Goal: Information Seeking & Learning: Learn about a topic

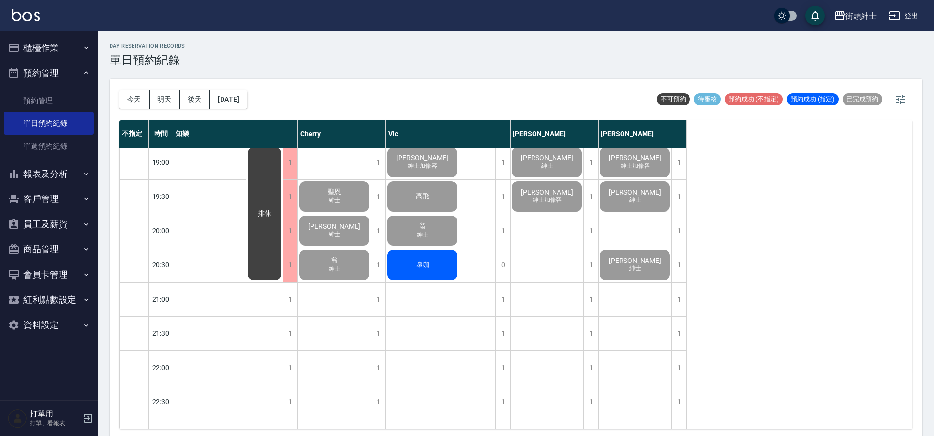
scroll to position [687, 0]
click at [68, 54] on button "櫃檯作業" at bounding box center [49, 47] width 90 height 25
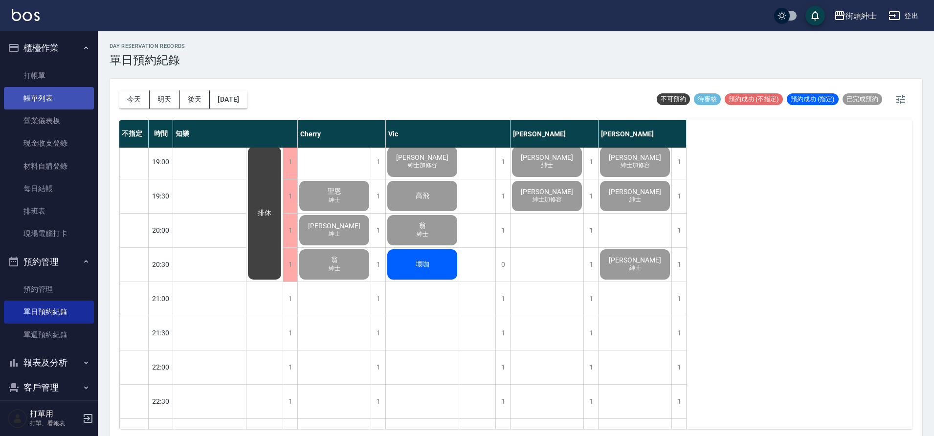
click at [59, 97] on link "帳單列表" at bounding box center [49, 98] width 90 height 22
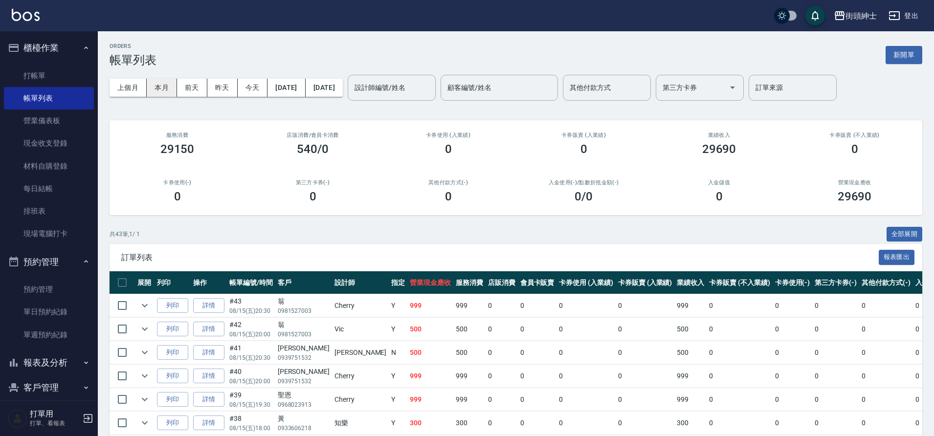
drag, startPoint x: 153, startPoint y: 80, endPoint x: 159, endPoint y: 86, distance: 8.6
click at [153, 80] on button "本月" at bounding box center [162, 88] width 30 height 18
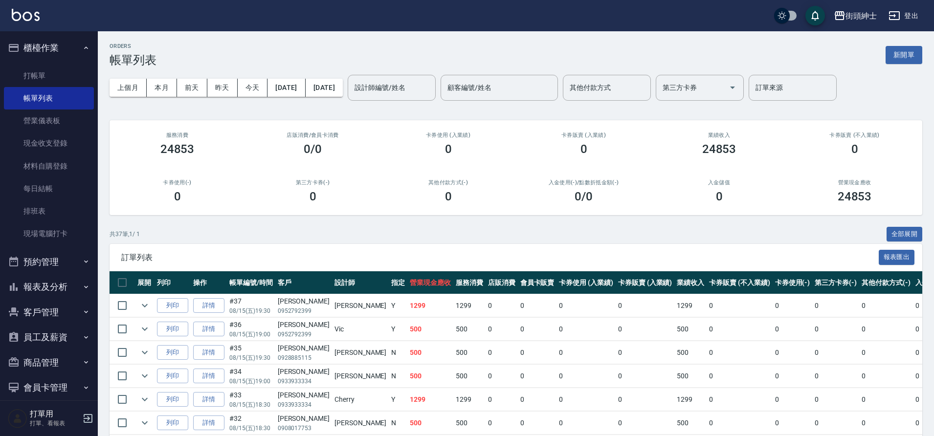
click at [71, 56] on button "櫃檯作業" at bounding box center [49, 47] width 90 height 25
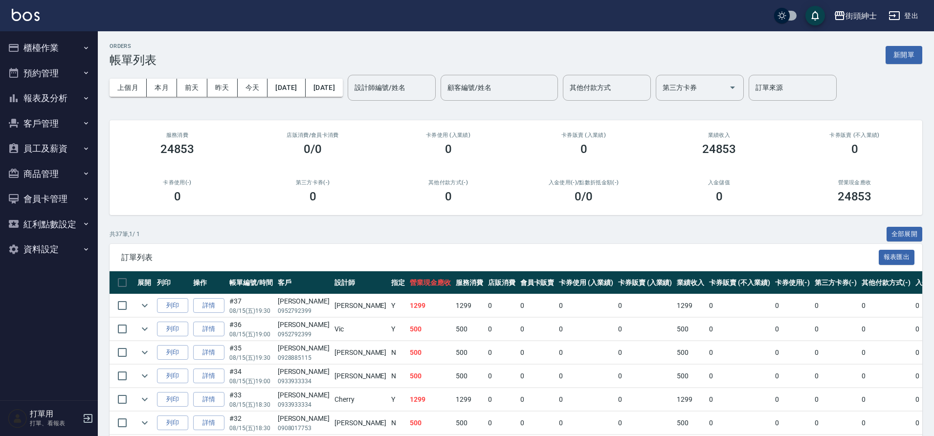
click at [79, 77] on button "預約管理" at bounding box center [49, 73] width 90 height 25
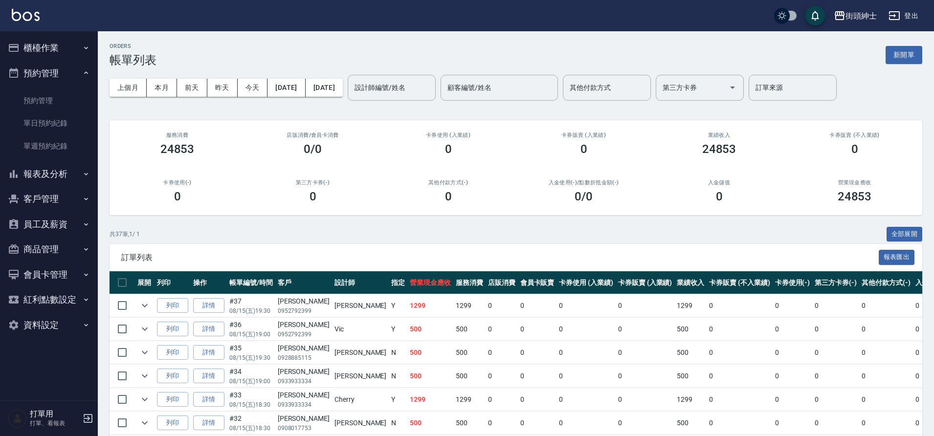
click at [73, 116] on link "單日預約紀錄" at bounding box center [49, 123] width 90 height 22
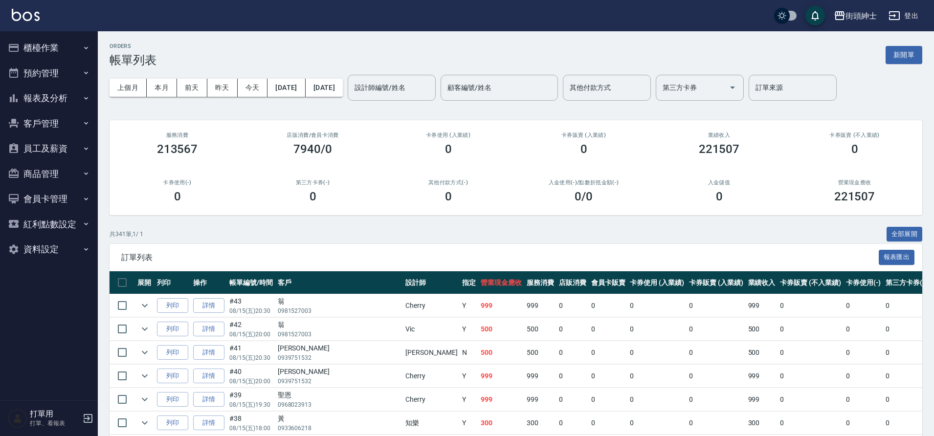
click at [160, 89] on button "本月" at bounding box center [162, 88] width 30 height 18
click at [65, 99] on button "報表及分析" at bounding box center [49, 98] width 90 height 25
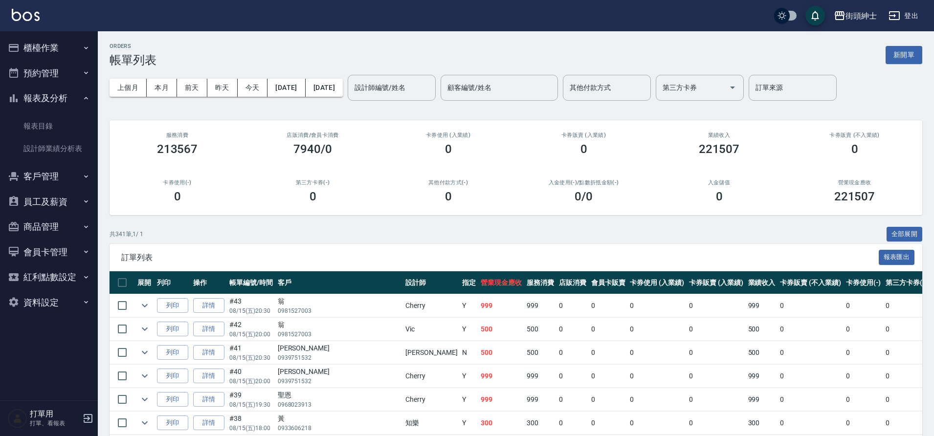
click at [74, 97] on button "報表及分析" at bounding box center [49, 98] width 90 height 25
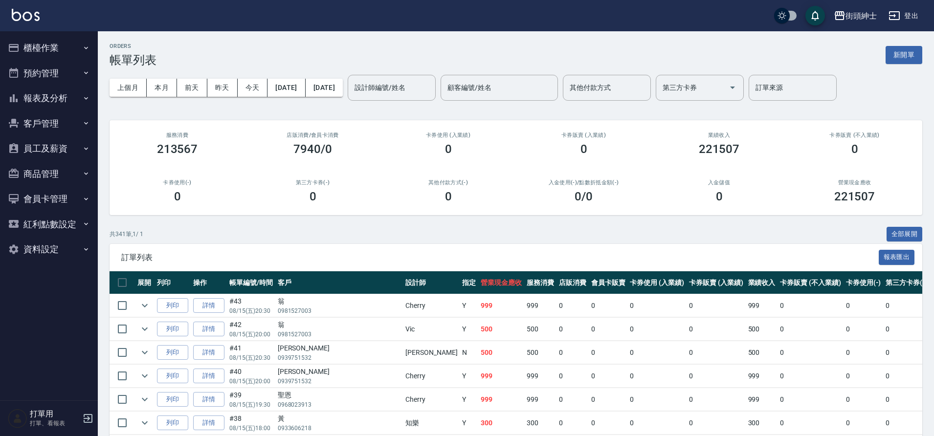
click at [75, 97] on button "報表及分析" at bounding box center [49, 98] width 90 height 25
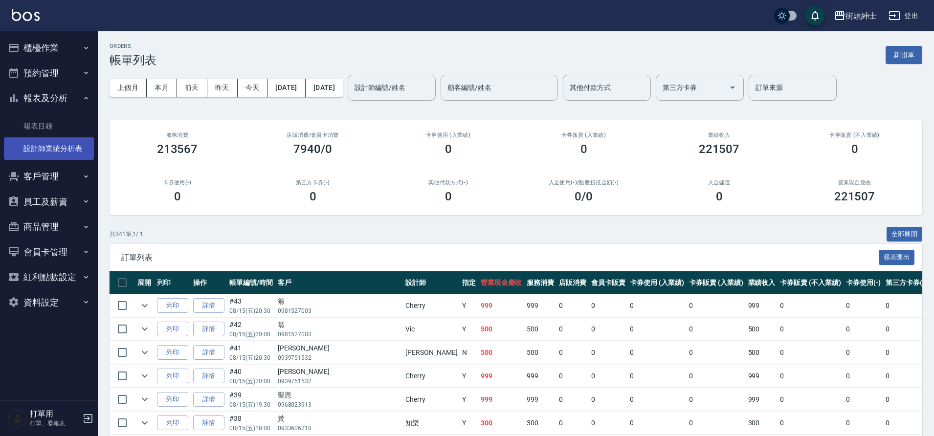
click at [62, 146] on link "設計師業績分析表" at bounding box center [49, 148] width 90 height 22
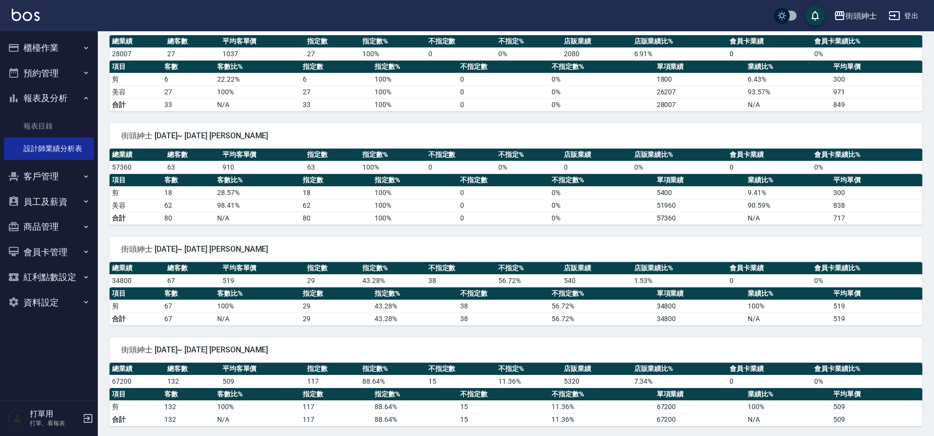
scroll to position [244, 0]
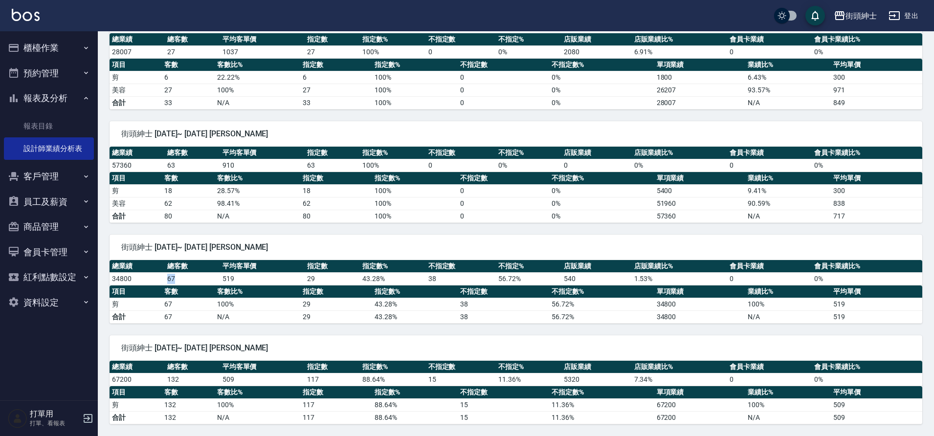
drag, startPoint x: 166, startPoint y: 279, endPoint x: 178, endPoint y: 280, distance: 11.8
click at [178, 280] on td "67" at bounding box center [192, 278] width 55 height 13
drag, startPoint x: 168, startPoint y: 279, endPoint x: 181, endPoint y: 280, distance: 13.3
click at [181, 280] on td "67" at bounding box center [192, 278] width 55 height 13
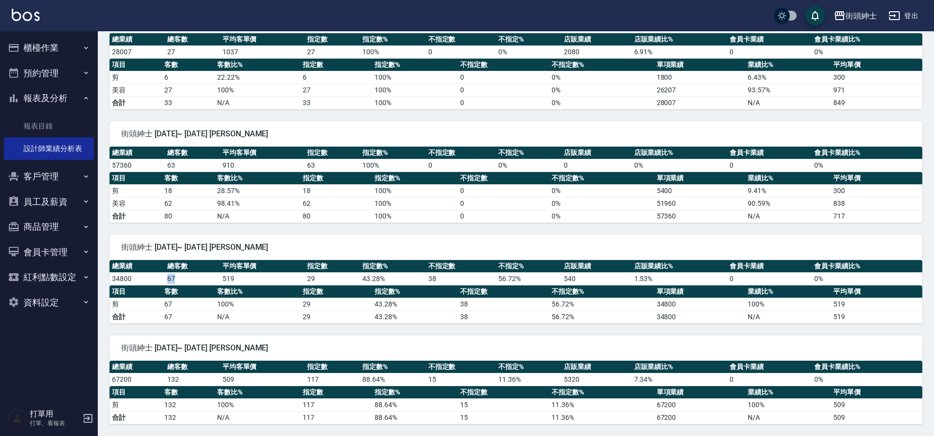
drag, startPoint x: 181, startPoint y: 280, endPoint x: 255, endPoint y: 284, distance: 74.4
click at [181, 280] on td "67" at bounding box center [192, 278] width 55 height 13
drag, startPoint x: 168, startPoint y: 278, endPoint x: 180, endPoint y: 279, distance: 11.8
click at [180, 279] on td "67" at bounding box center [192, 278] width 55 height 13
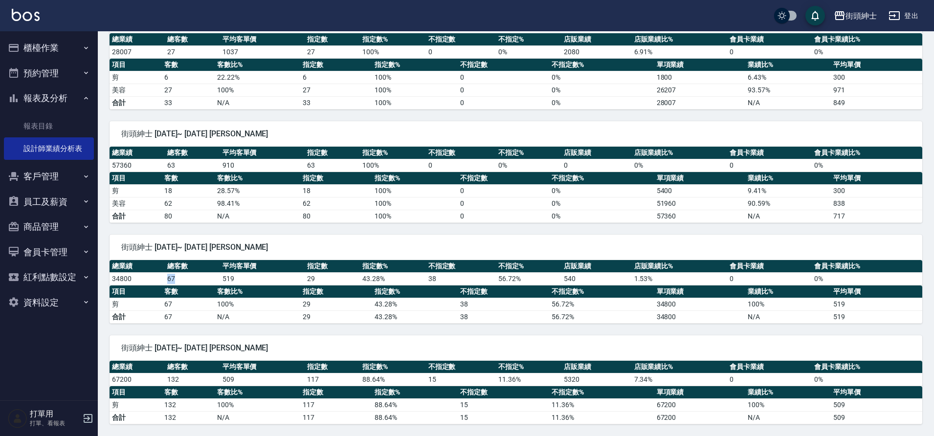
drag, startPoint x: 168, startPoint y: 278, endPoint x: 175, endPoint y: 279, distance: 7.4
click at [175, 279] on td "67" at bounding box center [192, 278] width 55 height 13
drag, startPoint x: 168, startPoint y: 278, endPoint x: 175, endPoint y: 278, distance: 7.3
click at [175, 278] on td "67" at bounding box center [192, 278] width 55 height 13
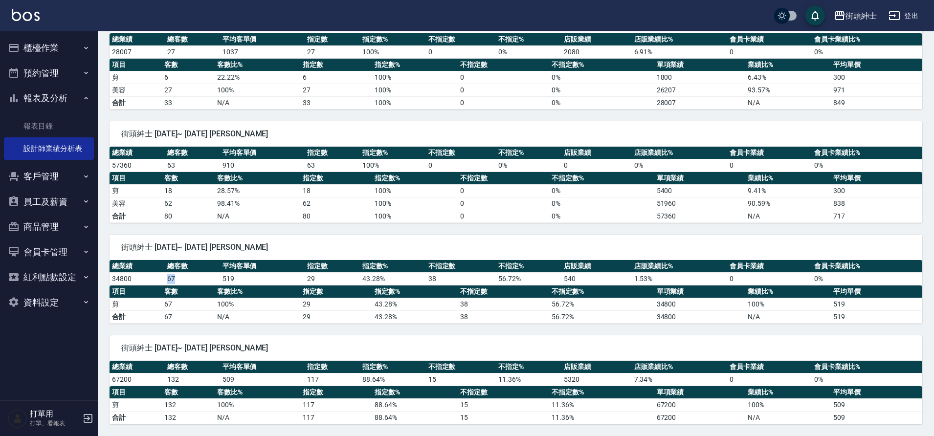
click at [175, 278] on td "67" at bounding box center [192, 278] width 55 height 13
drag, startPoint x: 167, startPoint y: 278, endPoint x: 177, endPoint y: 279, distance: 9.9
click at [177, 279] on td "67" at bounding box center [192, 278] width 55 height 13
drag, startPoint x: 168, startPoint y: 277, endPoint x: 175, endPoint y: 277, distance: 7.3
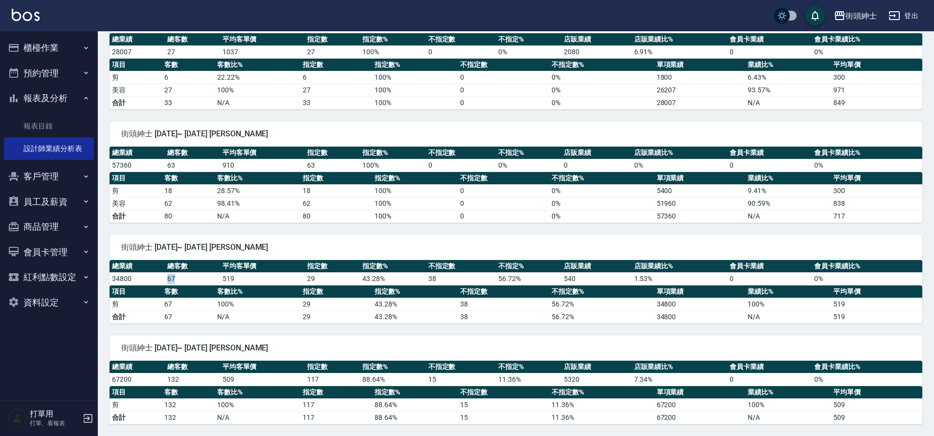
click at [175, 277] on td "67" at bounding box center [192, 278] width 55 height 13
click at [176, 278] on td "67" at bounding box center [192, 278] width 55 height 13
drag, startPoint x: 170, startPoint y: 277, endPoint x: 179, endPoint y: 276, distance: 9.3
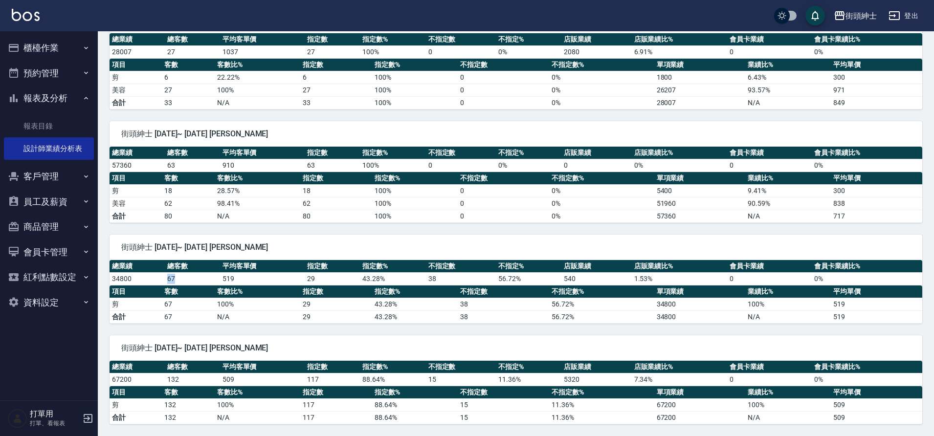
click at [179, 276] on td "67" at bounding box center [192, 278] width 55 height 13
drag, startPoint x: 168, startPoint y: 376, endPoint x: 203, endPoint y: 385, distance: 36.4
click at [203, 385] on td "132" at bounding box center [192, 379] width 55 height 13
click at [197, 382] on td "132" at bounding box center [192, 379] width 55 height 13
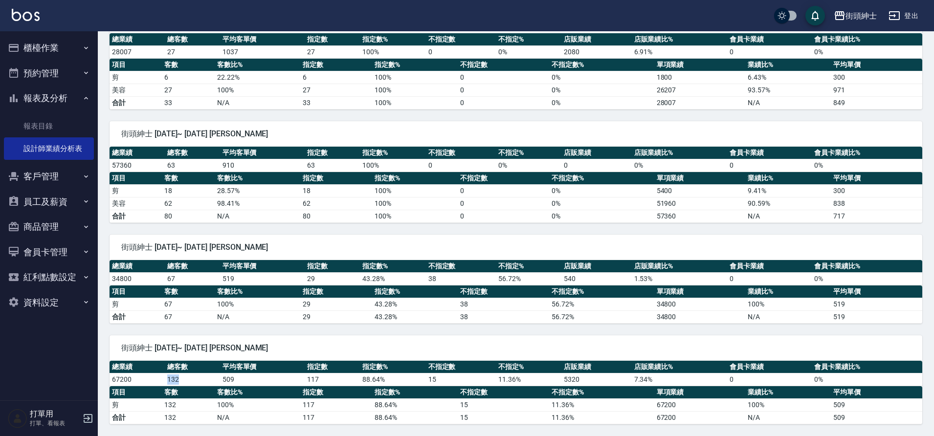
drag, startPoint x: 168, startPoint y: 379, endPoint x: 192, endPoint y: 384, distance: 24.4
click at [192, 384] on td "132" at bounding box center [192, 379] width 55 height 13
drag, startPoint x: 168, startPoint y: 377, endPoint x: 185, endPoint y: 380, distance: 17.8
click at [185, 381] on td "132" at bounding box center [192, 379] width 55 height 13
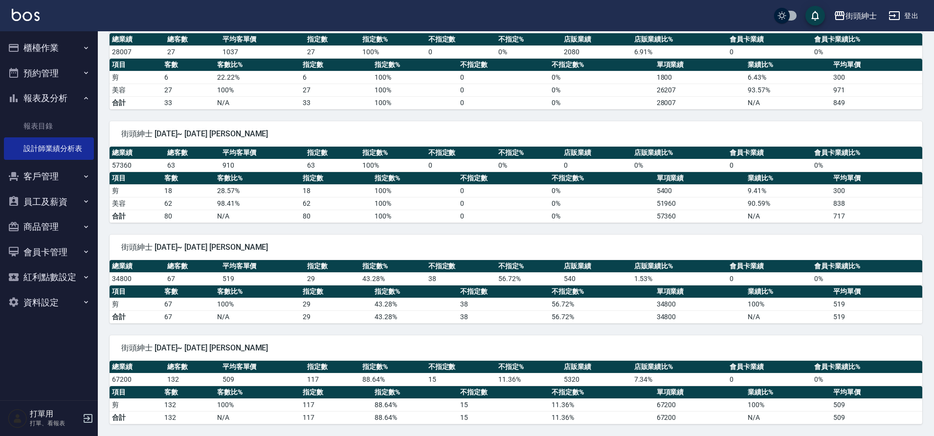
click at [186, 380] on td "132" at bounding box center [192, 379] width 55 height 13
drag, startPoint x: 168, startPoint y: 378, endPoint x: 197, endPoint y: 383, distance: 29.2
click at [197, 383] on td "132" at bounding box center [192, 379] width 55 height 13
click at [197, 382] on td "132" at bounding box center [192, 379] width 55 height 13
drag, startPoint x: 171, startPoint y: 377, endPoint x: 194, endPoint y: 375, distance: 22.6
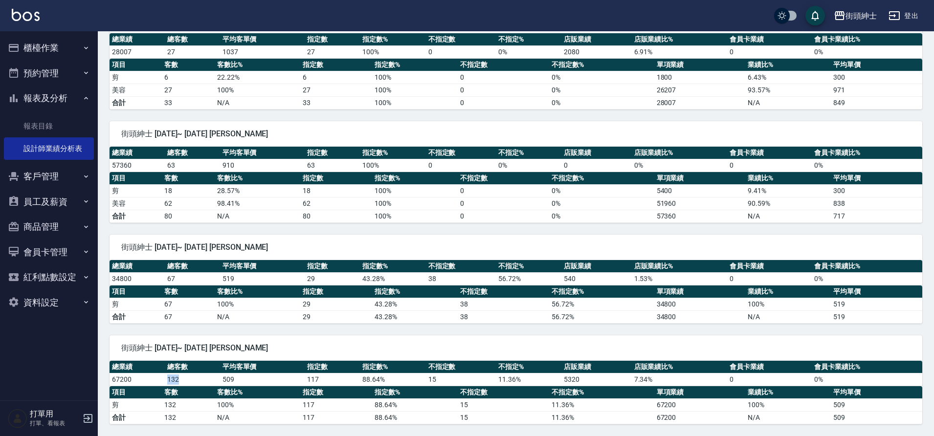
click at [194, 375] on td "132" at bounding box center [192, 379] width 55 height 13
drag, startPoint x: 168, startPoint y: 378, endPoint x: 216, endPoint y: 386, distance: 48.5
click at [216, 386] on div "總業績 總客數 平均客單價 指定數 指定數% 不指定數 不指定% 店販業績 店販業績比% 會員卡業績 會員卡業績比% 67200 132 509 117 88…" at bounding box center [515, 393] width 812 height 64
click at [215, 385] on td "132" at bounding box center [192, 379] width 55 height 13
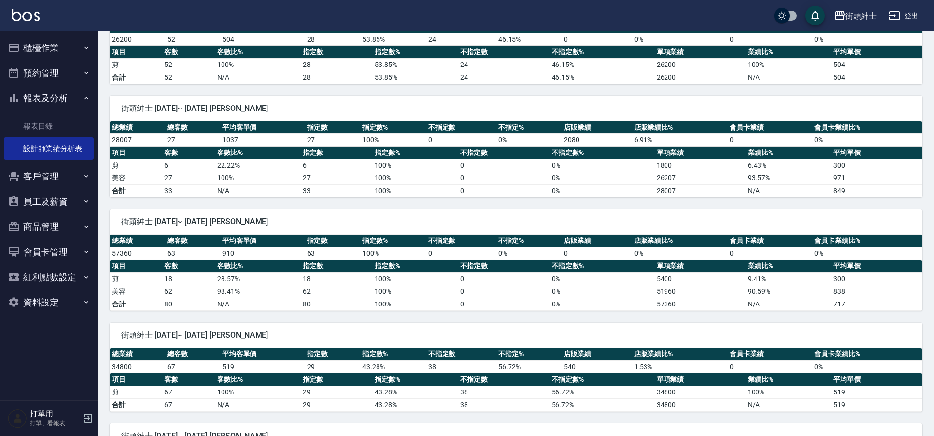
scroll to position [147, 0]
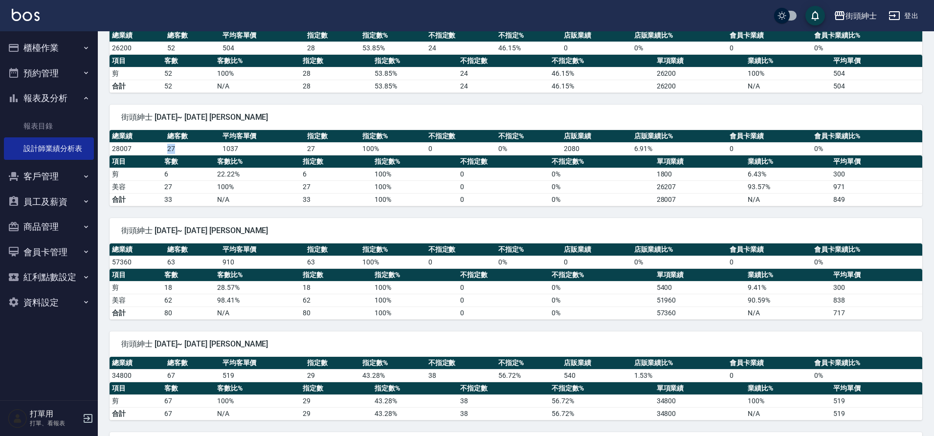
drag, startPoint x: 167, startPoint y: 147, endPoint x: 183, endPoint y: 146, distance: 16.7
click at [183, 146] on td "27" at bounding box center [192, 148] width 55 height 13
drag, startPoint x: 183, startPoint y: 146, endPoint x: 172, endPoint y: 145, distance: 11.7
click at [183, 146] on td "27" at bounding box center [192, 148] width 55 height 13
drag, startPoint x: 169, startPoint y: 148, endPoint x: 177, endPoint y: 147, distance: 8.8
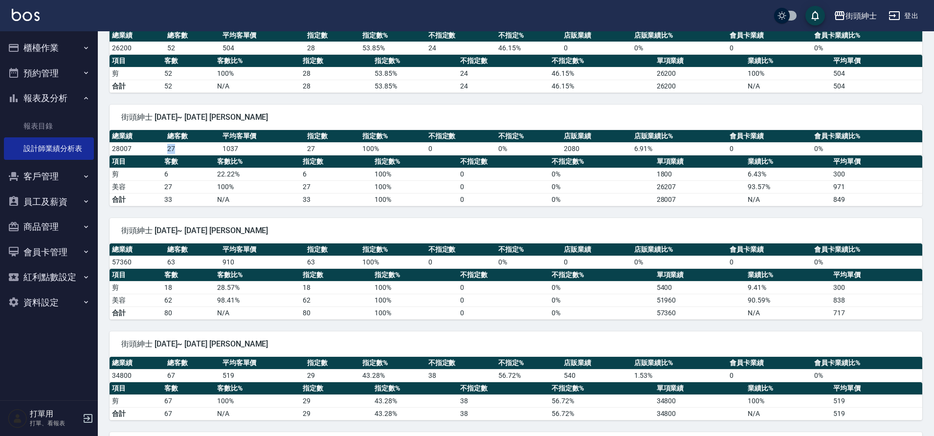
click at [177, 147] on td "27" at bounding box center [192, 148] width 55 height 13
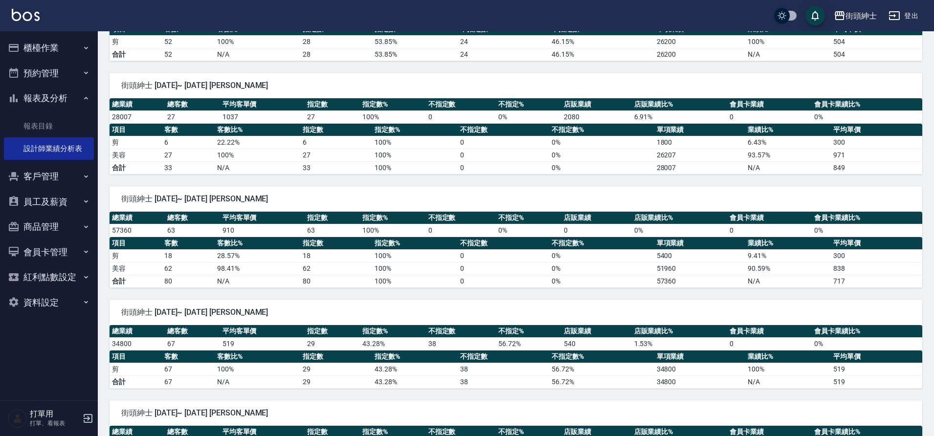
scroll to position [244, 0]
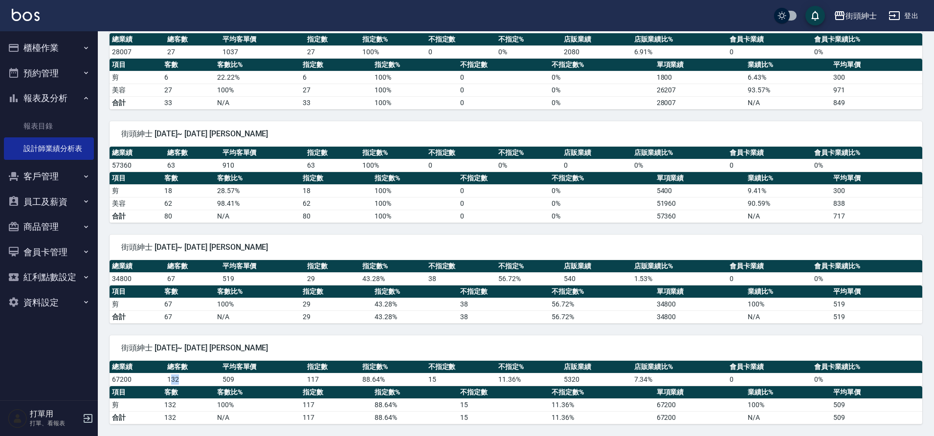
drag, startPoint x: 169, startPoint y: 377, endPoint x: 183, endPoint y: 374, distance: 14.5
click at [183, 374] on td "132" at bounding box center [192, 379] width 55 height 13
drag, startPoint x: 183, startPoint y: 375, endPoint x: 157, endPoint y: 379, distance: 25.8
click at [181, 375] on td "132" at bounding box center [192, 379] width 55 height 13
drag, startPoint x: 165, startPoint y: 377, endPoint x: 186, endPoint y: 374, distance: 20.7
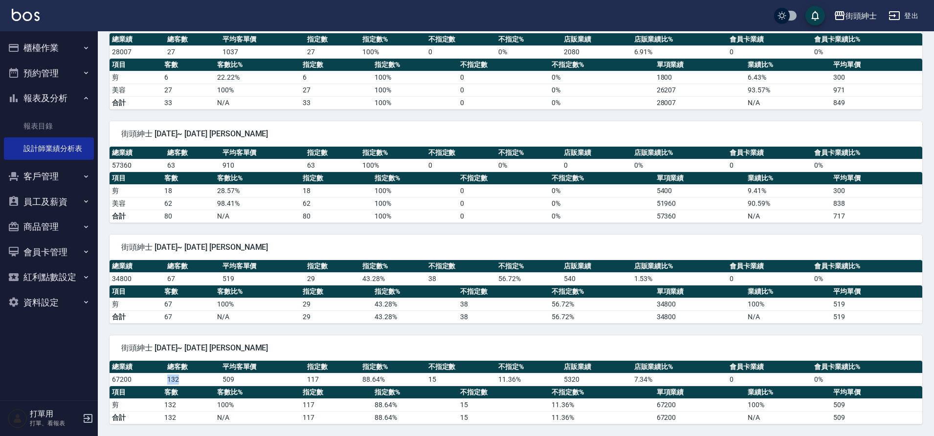
click at [186, 374] on td "132" at bounding box center [192, 379] width 55 height 13
drag, startPoint x: 185, startPoint y: 374, endPoint x: 173, endPoint y: 376, distance: 12.4
click at [185, 374] on td "132" at bounding box center [192, 379] width 55 height 13
drag, startPoint x: 168, startPoint y: 379, endPoint x: 186, endPoint y: 379, distance: 18.1
click at [186, 379] on td "132" at bounding box center [192, 379] width 55 height 13
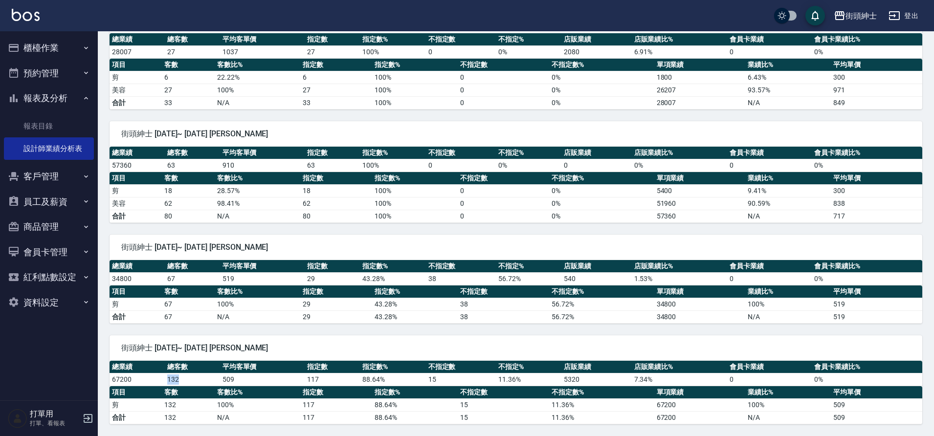
click at [186, 378] on td "132" at bounding box center [192, 379] width 55 height 13
drag, startPoint x: 182, startPoint y: 380, endPoint x: 197, endPoint y: 381, distance: 15.2
click at [197, 381] on td "132" at bounding box center [192, 379] width 55 height 13
click at [201, 385] on td "132" at bounding box center [192, 379] width 55 height 13
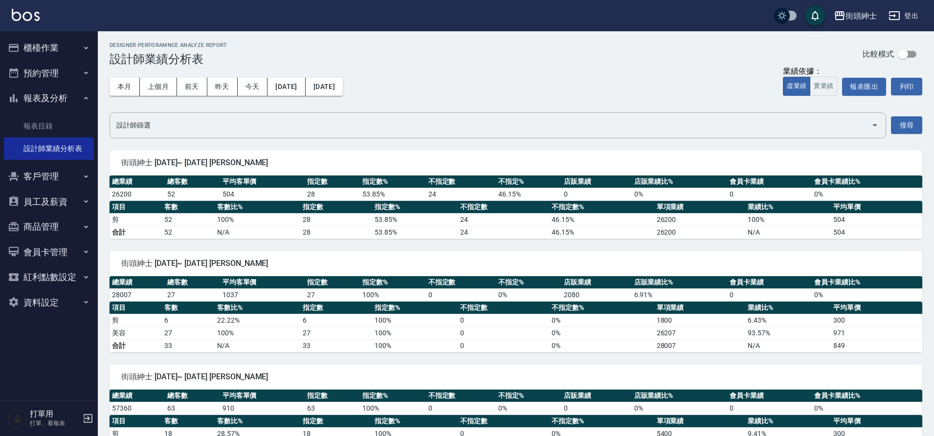
scroll to position [0, 0]
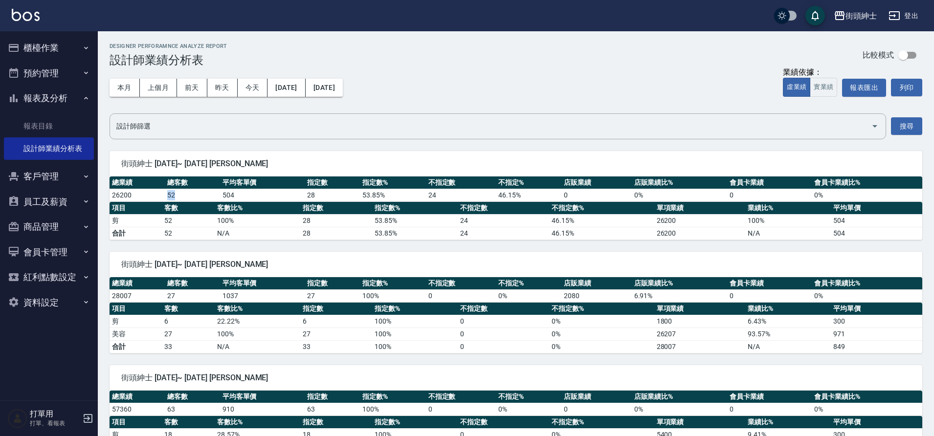
drag, startPoint x: 168, startPoint y: 194, endPoint x: 177, endPoint y: 193, distance: 8.8
click at [177, 193] on td "52" at bounding box center [192, 195] width 55 height 13
click at [179, 193] on td "52" at bounding box center [192, 195] width 55 height 13
drag, startPoint x: 168, startPoint y: 193, endPoint x: 178, endPoint y: 193, distance: 10.3
click at [178, 193] on td "52" at bounding box center [192, 195] width 55 height 13
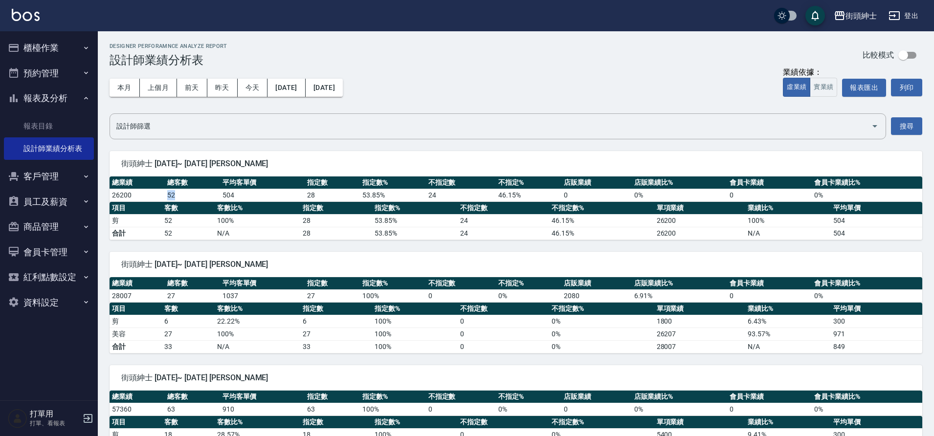
click at [179, 193] on td "52" at bounding box center [192, 195] width 55 height 13
drag, startPoint x: 167, startPoint y: 194, endPoint x: 184, endPoint y: 196, distance: 17.2
click at [183, 196] on td "52" at bounding box center [192, 195] width 55 height 13
click at [185, 195] on td "52" at bounding box center [192, 195] width 55 height 13
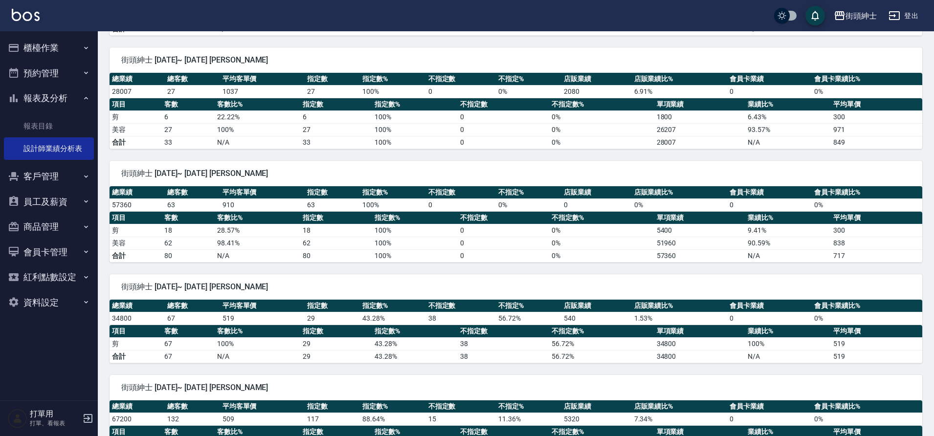
scroll to position [244, 0]
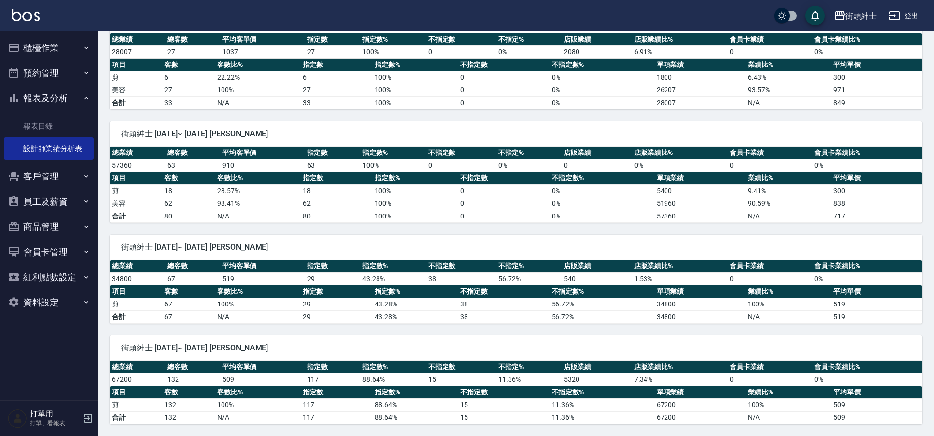
click at [116, 379] on td "67200" at bounding box center [136, 379] width 55 height 13
drag, startPoint x: 112, startPoint y: 379, endPoint x: 153, endPoint y: 381, distance: 41.6
click at [153, 381] on td "67200" at bounding box center [136, 379] width 55 height 13
click at [152, 381] on td "67200" at bounding box center [136, 379] width 55 height 13
